Goal: Task Accomplishment & Management: Use online tool/utility

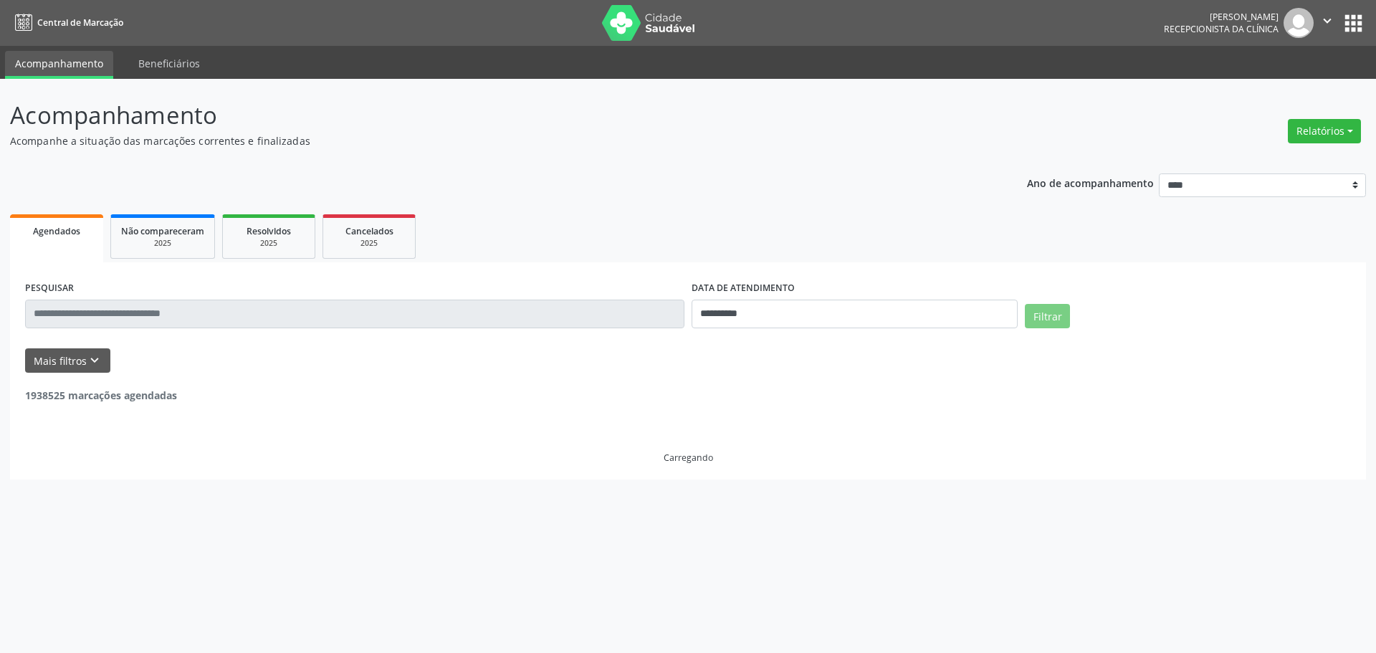
click at [1313, 130] on button "Relatórios" at bounding box center [1324, 131] width 73 height 24
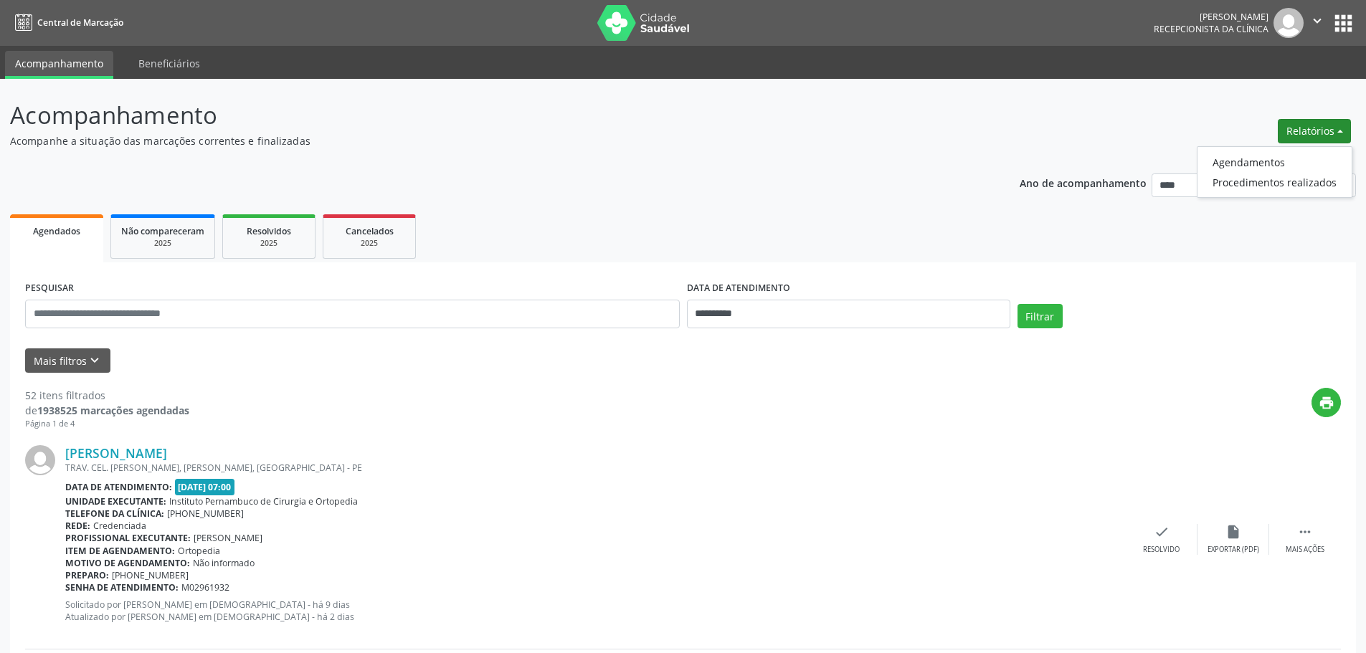
click at [1244, 151] on ul "Agendamentos Procedimentos realizados" at bounding box center [1274, 172] width 156 height 52
click at [1222, 161] on link "Agendamentos" at bounding box center [1274, 162] width 154 height 20
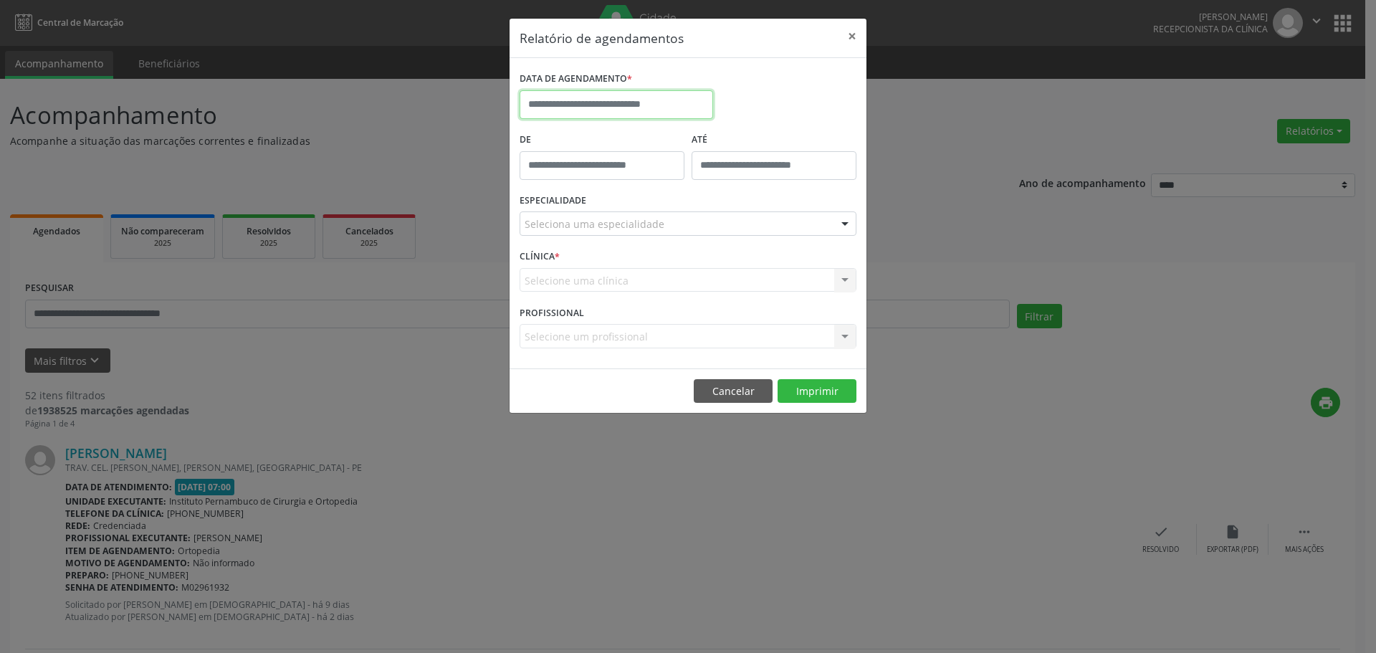
click at [611, 91] on input "text" at bounding box center [617, 104] width 194 height 29
click at [698, 211] on span "10" at bounding box center [693, 208] width 28 height 28
type input "**********"
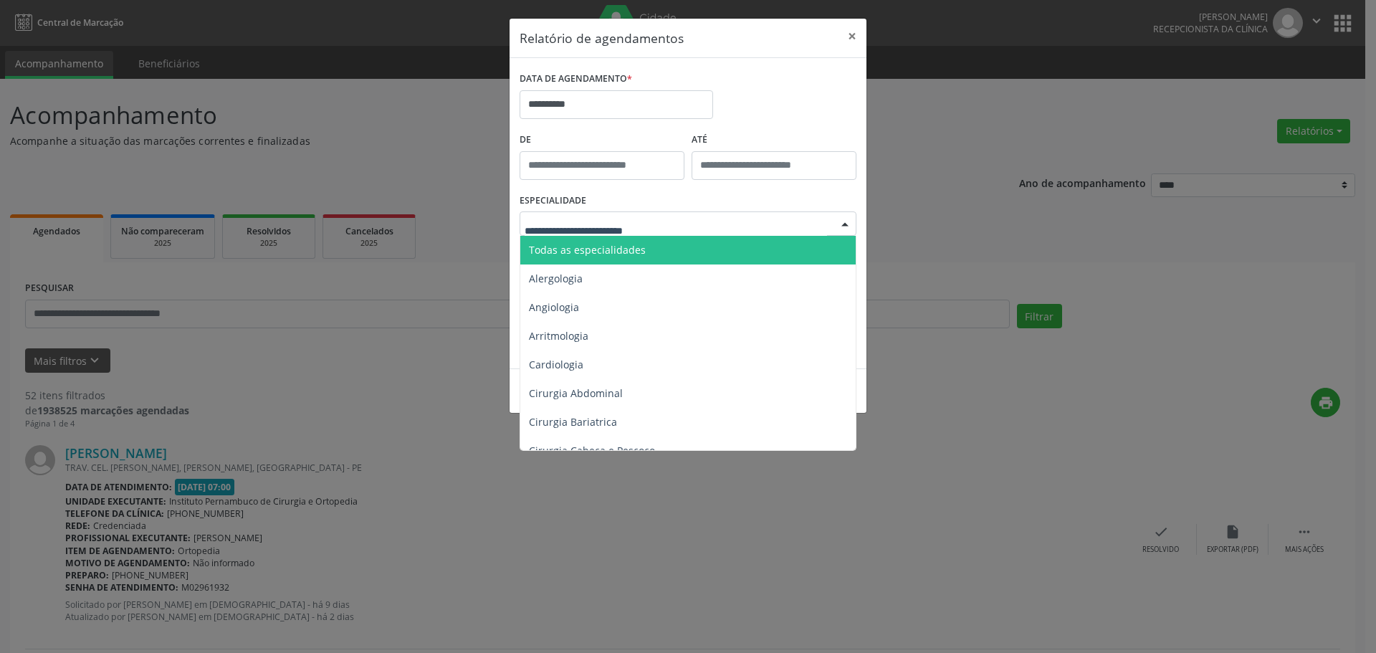
click at [655, 235] on div "Todas as especialidades Alergologia Angiologia Arritmologia Cardiologia Cirurgi…" at bounding box center [688, 223] width 337 height 24
click at [680, 253] on span "Todas as especialidades" at bounding box center [689, 250] width 338 height 29
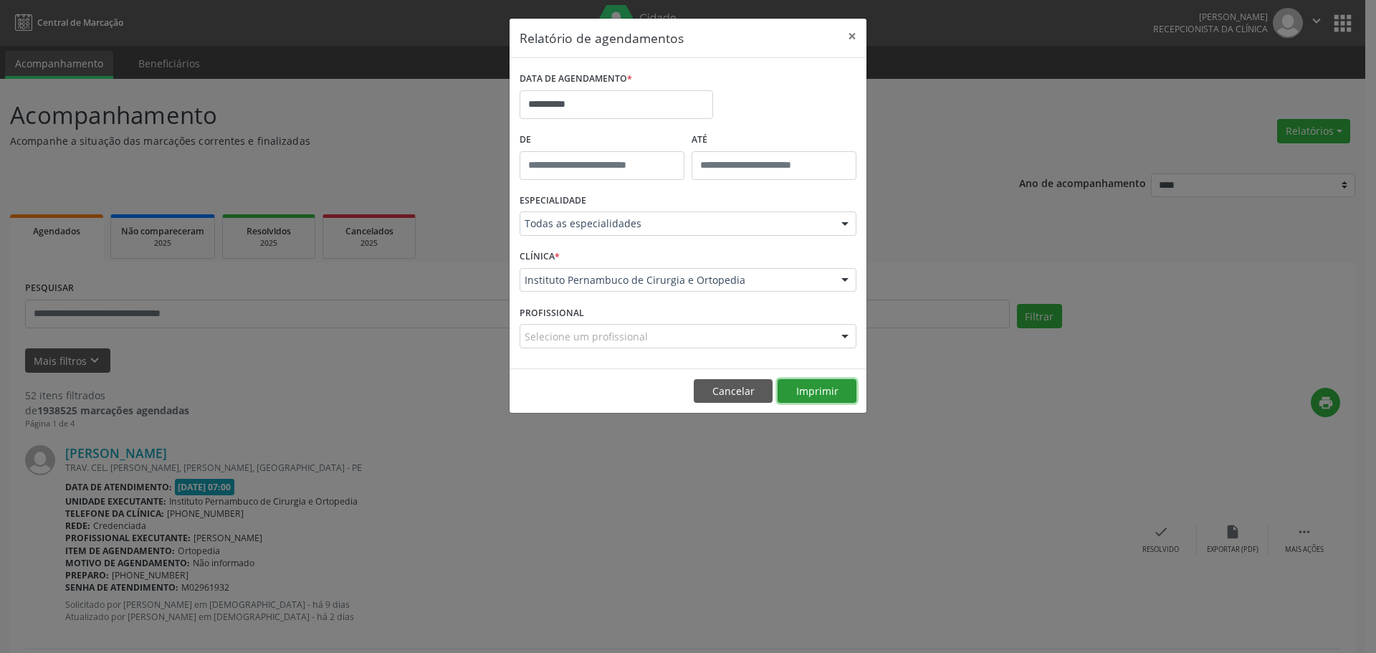
click at [814, 391] on button "Imprimir" at bounding box center [817, 391] width 79 height 24
